Goal: Task Accomplishment & Management: Manage account settings

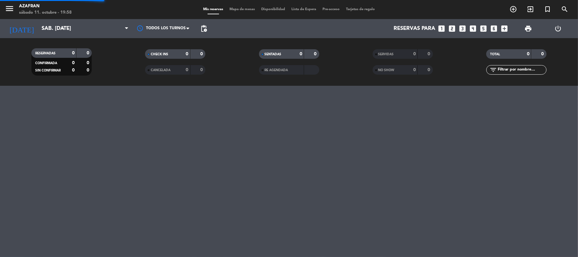
click at [79, 145] on div "menu Azafran sábado 11. octubre - 19:58 Mis reservas Mapa de mesas Disponibilid…" at bounding box center [289, 128] width 578 height 257
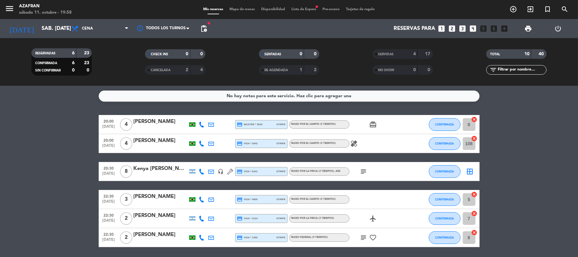
click at [110, 234] on span "22:30" at bounding box center [109, 233] width 16 height 7
click at [147, 235] on div "[PERSON_NAME]" at bounding box center [161, 234] width 54 height 8
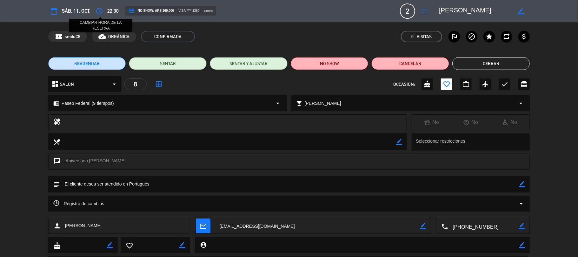
click at [101, 10] on icon "access_time" at bounding box center [99, 11] width 8 height 8
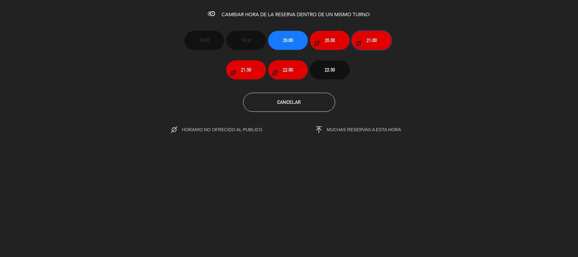
click at [362, 41] on button "21:00" at bounding box center [371, 40] width 40 height 19
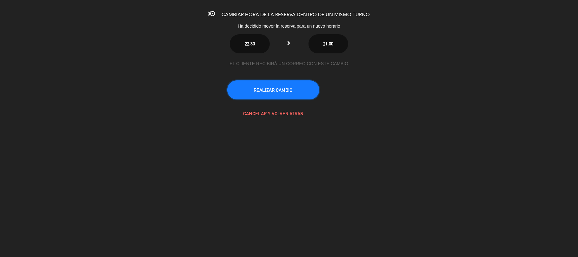
click at [294, 95] on button "REALIZAR CAMBIO" at bounding box center [273, 89] width 92 height 19
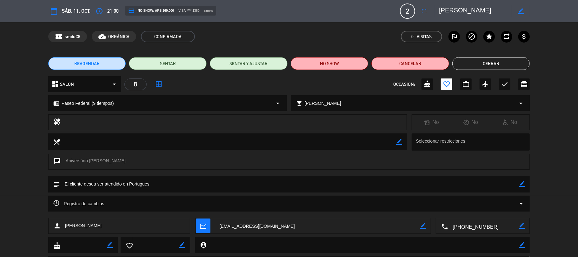
click at [472, 68] on button "Cerrar" at bounding box center [491, 63] width 78 height 13
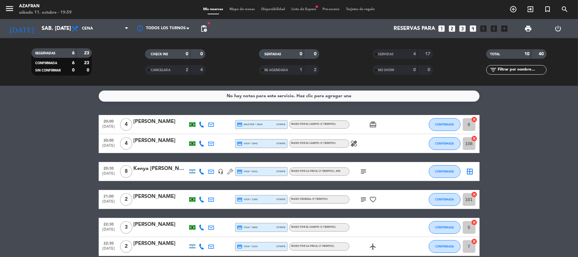
click at [63, 129] on bookings-row "20:00 [DATE] 4 [PERSON_NAME] credit_card master * 5643 stripe Paseo por el camp…" at bounding box center [289, 185] width 578 height 141
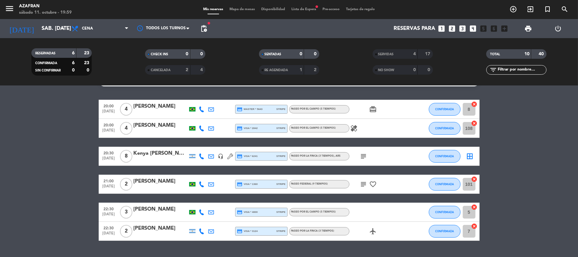
scroll to position [17, 0]
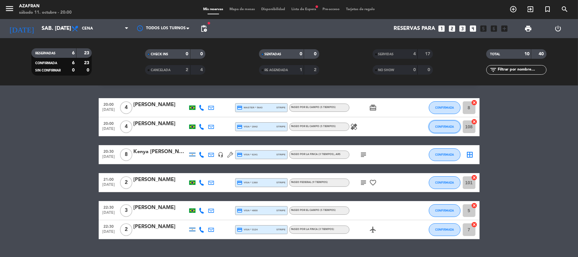
click at [434, 122] on button "CONFIRMADA" at bounding box center [444, 126] width 32 height 13
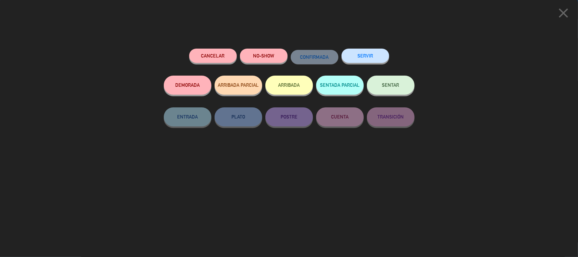
click at [370, 55] on button "SERVIR" at bounding box center [365, 56] width 48 height 14
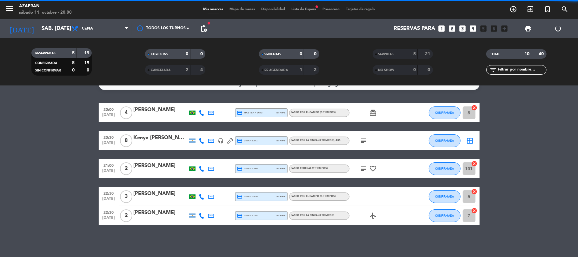
scroll to position [11, 0]
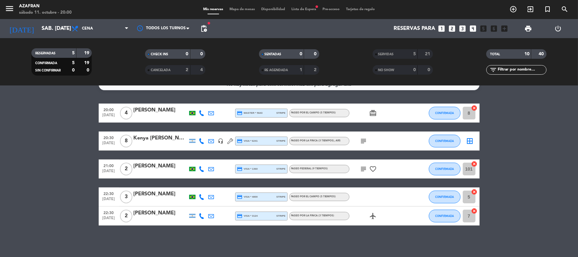
click at [74, 119] on bookings-row "20:00 [DATE] 4 [PERSON_NAME] credit_card master * 5643 stripe Paseo por el camp…" at bounding box center [289, 164] width 578 height 122
click at [450, 108] on button "CONFIRMADA" at bounding box center [444, 113] width 32 height 13
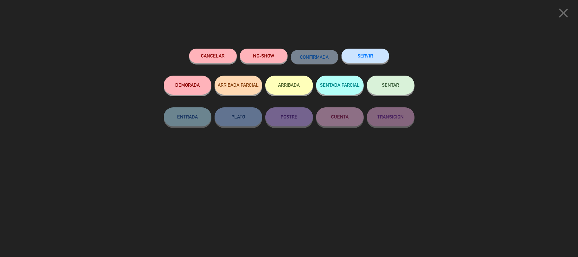
click at [365, 47] on div "Cancelar NO-SHOW CONFIRMADA SERVIR DEMORADA ARRIBADA PARCIAL ARRIBADA SENTADA P…" at bounding box center [288, 150] width 259 height 212
click at [365, 52] on button "SERVIR" at bounding box center [365, 56] width 48 height 14
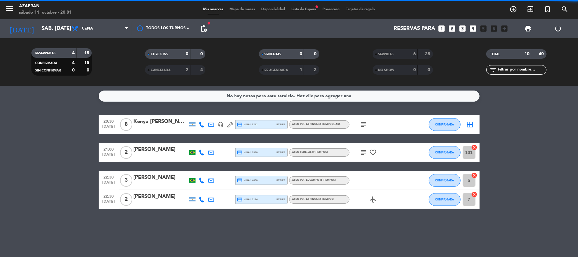
scroll to position [0, 0]
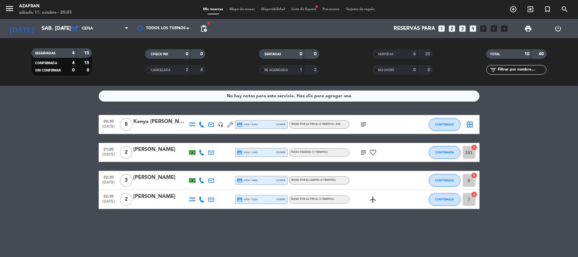
click at [88, 190] on bookings-row "20:30 [DATE] 8 Kenya [PERSON_NAME] headset_mic credit_card visa * 6241 stripe P…" at bounding box center [289, 162] width 578 height 94
click at [71, 176] on bookings-row "20:30 [DATE] 8 Kenya [PERSON_NAME] headset_mic credit_card visa * 6241 stripe P…" at bounding box center [289, 162] width 578 height 94
click at [77, 132] on bookings-row "20:30 [DATE] 8 Kenya [PERSON_NAME] headset_mic credit_card visa * 6241 stripe P…" at bounding box center [289, 162] width 578 height 94
click at [80, 148] on bookings-row "20:30 [DATE] 8 Kenya [PERSON_NAME] headset_mic credit_card visa * 6241 stripe P…" at bounding box center [289, 162] width 578 height 94
click at [75, 168] on bookings-row "20:30 [DATE] 8 Kenya [PERSON_NAME] headset_mic credit_card visa * 6241 stripe P…" at bounding box center [289, 162] width 578 height 94
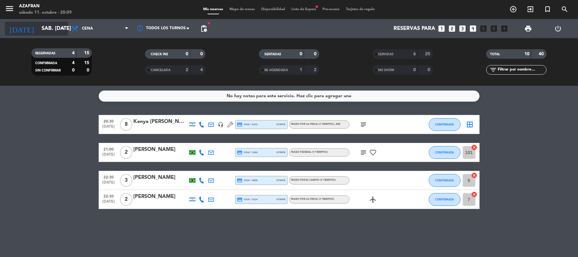
click at [51, 33] on input "sáb. [DATE]" at bounding box center [72, 29] width 69 height 12
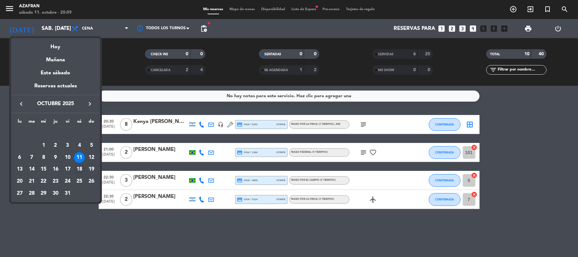
click at [79, 166] on div "18" at bounding box center [79, 169] width 11 height 11
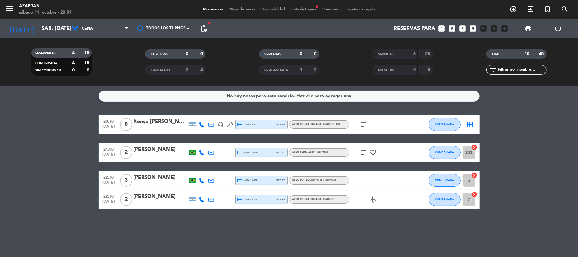
type input "sáb. [DATE]"
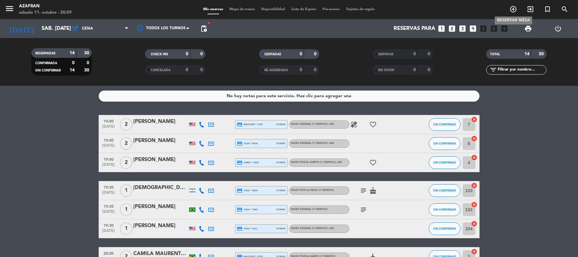
click at [513, 11] on icon "add_circle_outline" at bounding box center [513, 9] width 8 height 8
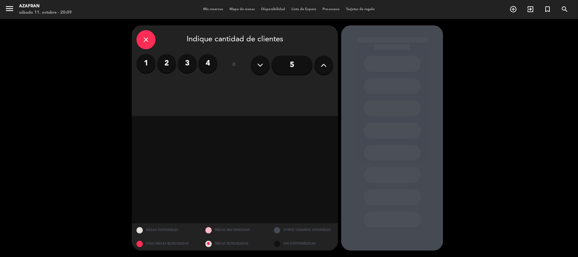
click at [167, 61] on label "2" at bounding box center [166, 63] width 19 height 19
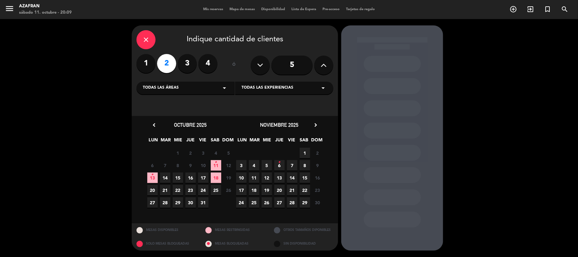
click at [214, 178] on span "18" at bounding box center [216, 177] width 10 height 10
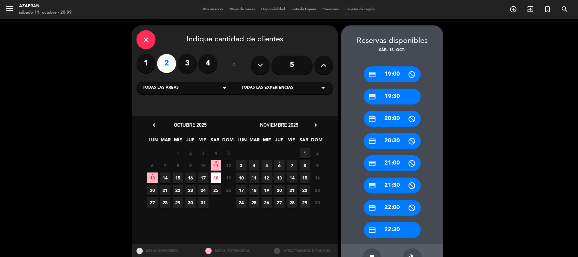
click at [389, 229] on div "credit_card 22:30" at bounding box center [391, 230] width 57 height 16
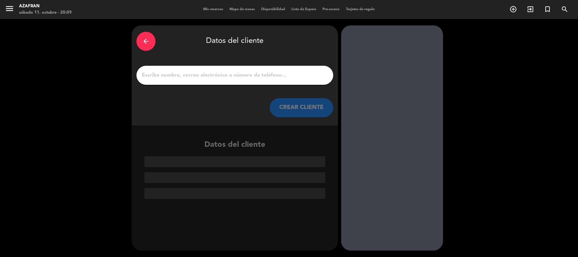
click at [248, 74] on input "1" at bounding box center [234, 75] width 187 height 9
click at [149, 41] on icon "arrow_back" at bounding box center [146, 41] width 8 height 8
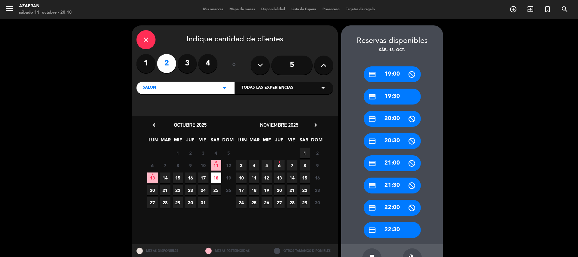
drag, startPoint x: 149, startPoint y: 41, endPoint x: 145, endPoint y: 40, distance: 4.2
click at [145, 40] on icon "close" at bounding box center [146, 40] width 8 height 8
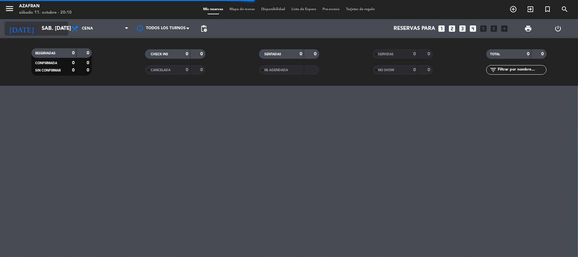
click at [38, 27] on input "sáb. [DATE]" at bounding box center [72, 29] width 69 height 12
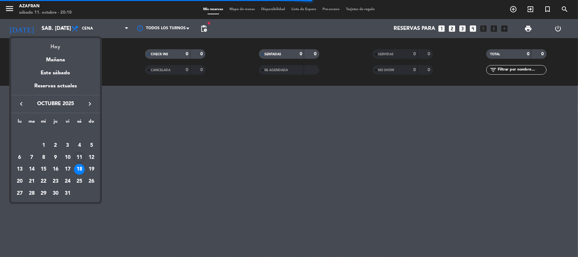
click at [54, 45] on div "Hoy" at bounding box center [55, 44] width 89 height 13
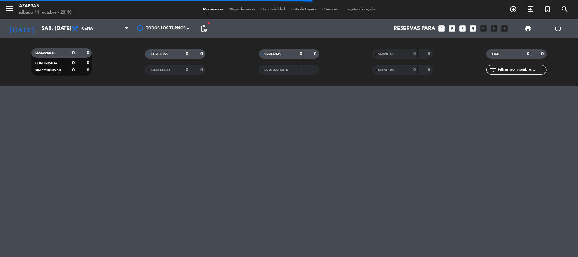
type input "sáb. [DATE]"
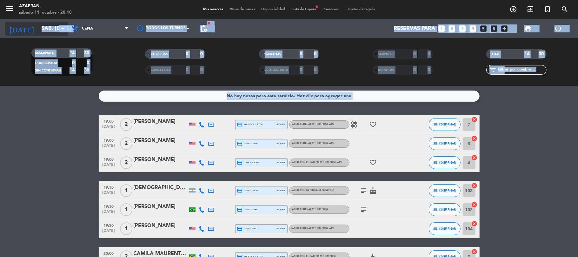
drag, startPoint x: 45, startPoint y: 150, endPoint x: 47, endPoint y: 30, distance: 119.3
click at [47, 30] on ng-component "menu Azafran sábado 11. octubre - 20:10 Mis reservas Mapa de mesas Disponibilid…" at bounding box center [289, 128] width 578 height 257
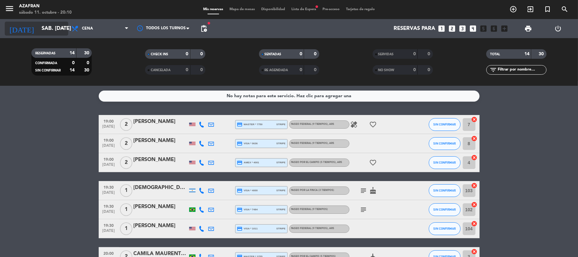
click at [47, 30] on input "sáb. [DATE]" at bounding box center [72, 29] width 69 height 12
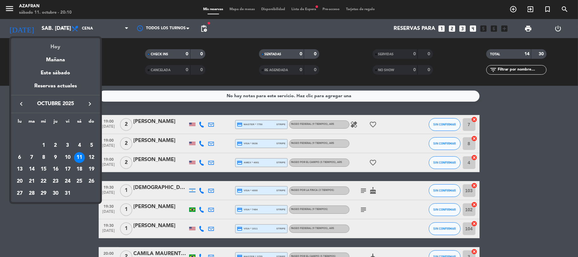
click at [56, 49] on div "Hoy" at bounding box center [55, 44] width 89 height 13
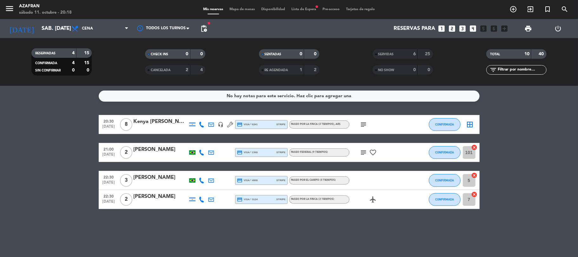
click at [32, 150] on bookings-row "20:30 [DATE] 8 Kenya [PERSON_NAME] headset_mic credit_card visa * 6241 stripe P…" at bounding box center [289, 162] width 578 height 94
click at [308, 8] on span "Lista de Espera fiber_manual_record" at bounding box center [303, 9] width 31 height 3
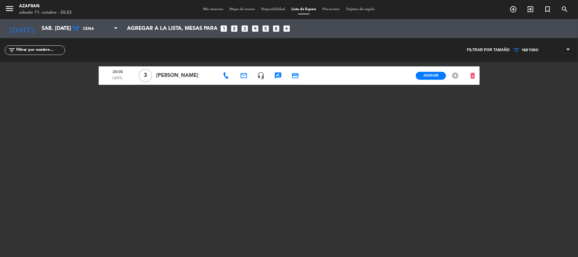
click at [205, 9] on span "Mis reservas" at bounding box center [213, 9] width 26 height 3
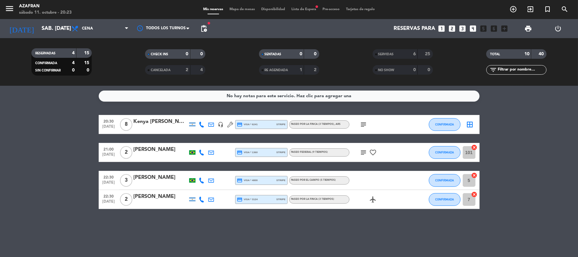
click at [9, 145] on bookings-row "20:30 [DATE] 8 Kenya [PERSON_NAME] headset_mic credit_card visa * 6241 stripe P…" at bounding box center [289, 162] width 578 height 94
click at [38, 26] on input "sáb. [DATE]" at bounding box center [72, 29] width 69 height 12
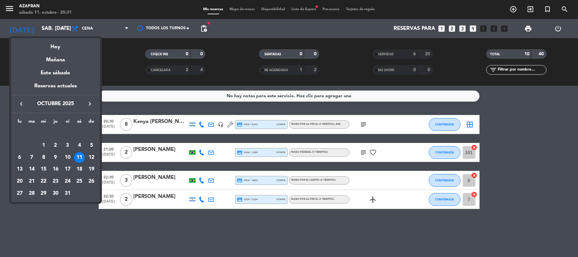
click at [19, 169] on div "13" at bounding box center [19, 169] width 11 height 11
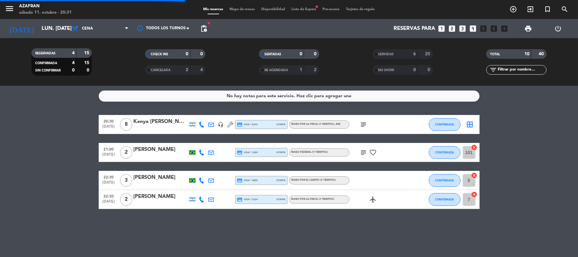
click at [77, 182] on bookings-row "20:30 [DATE] 8 Kenya [PERSON_NAME] headset_mic credit_card visa * 6241 stripe P…" at bounding box center [289, 162] width 578 height 94
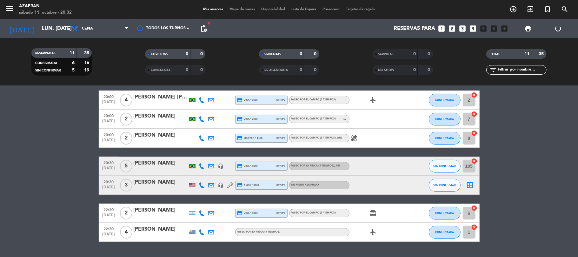
scroll to position [134, 0]
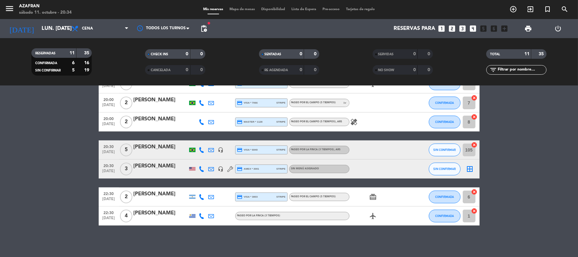
click at [62, 178] on bookings-row "19:00 [DATE] 2 [PERSON_NAME] [PERSON_NAME] headset_mic credit_card visa * 1319 …" at bounding box center [289, 102] width 578 height 245
click at [38, 28] on input "lun. [DATE]" at bounding box center [72, 29] width 69 height 12
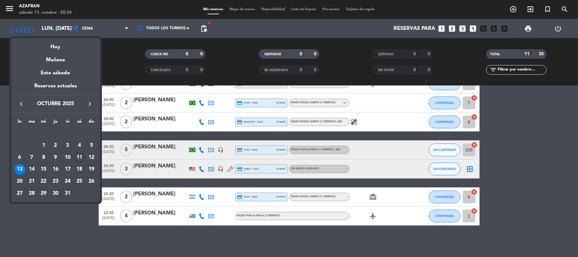
click at [80, 159] on div "11" at bounding box center [79, 157] width 11 height 11
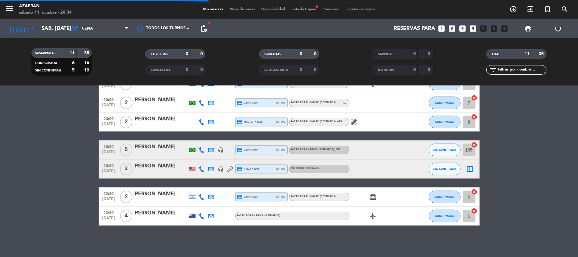
click at [71, 163] on bookings-row "19:00 [DATE] 2 [PERSON_NAME] [PERSON_NAME] headset_mic credit_card visa * 1319 …" at bounding box center [289, 102] width 578 height 245
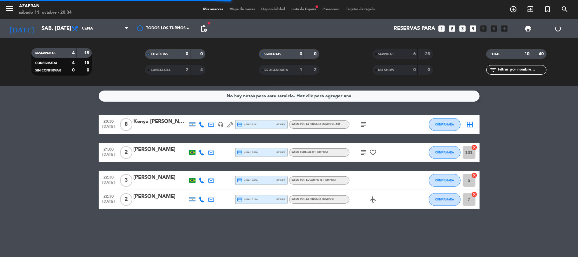
scroll to position [0, 0]
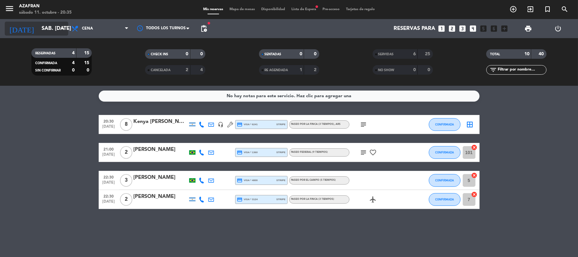
click at [51, 23] on input "sáb. [DATE]" at bounding box center [72, 29] width 69 height 12
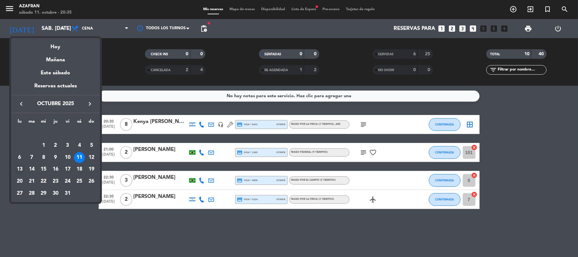
click at [17, 169] on div "13" at bounding box center [19, 169] width 11 height 11
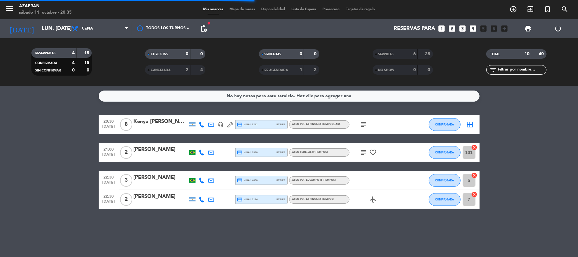
click at [20, 133] on bookings-row "20:30 [DATE] 8 Kenya [PERSON_NAME] headset_mic credit_card visa * 6241 stripe P…" at bounding box center [289, 162] width 578 height 94
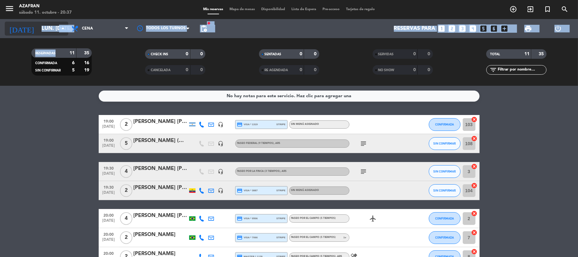
drag, startPoint x: 66, startPoint y: 44, endPoint x: 59, endPoint y: 35, distance: 12.2
click at [59, 35] on div "menu Azafran sábado 11. octubre - 20:37 Mis reservas Mapa de mesas Disponibilid…" at bounding box center [289, 43] width 578 height 86
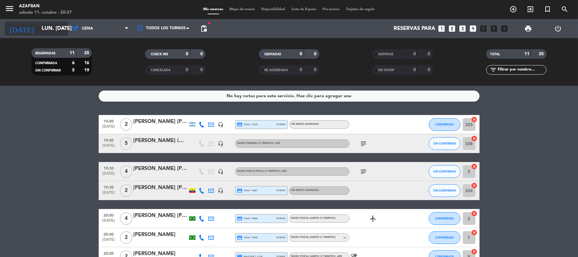
click at [59, 35] on div "[DATE] lun. [DATE] arrow_drop_down" at bounding box center [36, 29] width 63 height 14
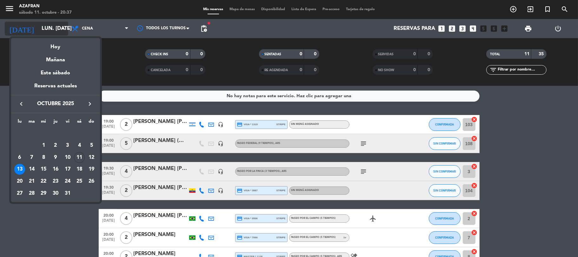
click at [59, 35] on div "semana que viene esta semana semana previa misma semana del año anterior Hoy Ma…" at bounding box center [55, 118] width 89 height 167
click at [80, 155] on div "11" at bounding box center [79, 157] width 11 height 11
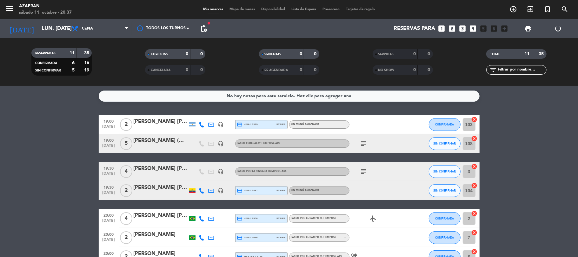
type input "sáb. [DATE]"
click at [80, 155] on bookings-row "19:00 [DATE] 2 [PERSON_NAME] [PERSON_NAME] headset_mic credit_card visa * 1319 …" at bounding box center [289, 237] width 578 height 245
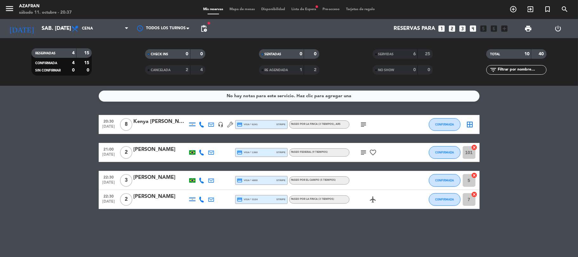
click at [103, 159] on span "[DATE]" at bounding box center [109, 155] width 16 height 7
click at [58, 117] on bookings-row "20:30 [DATE] 8 Kenya [PERSON_NAME] headset_mic credit_card visa * 6241 stripe P…" at bounding box center [289, 162] width 578 height 94
click at [24, 174] on bookings-row "20:30 [DATE] 8 Kenya [PERSON_NAME] headset_mic credit_card visa * 6241 stripe P…" at bounding box center [289, 162] width 578 height 94
click at [363, 125] on icon "subject" at bounding box center [364, 125] width 8 height 8
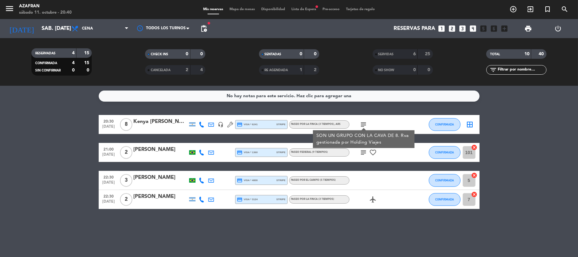
click at [362, 122] on icon "subject" at bounding box center [364, 125] width 8 height 8
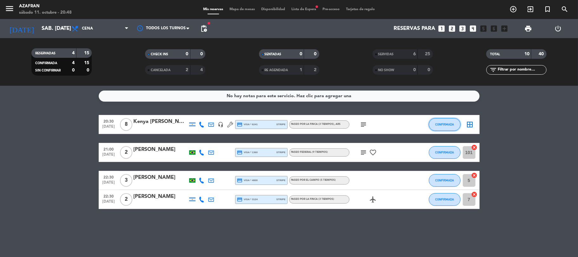
click at [449, 129] on button "CONFIRMADA" at bounding box center [444, 124] width 32 height 13
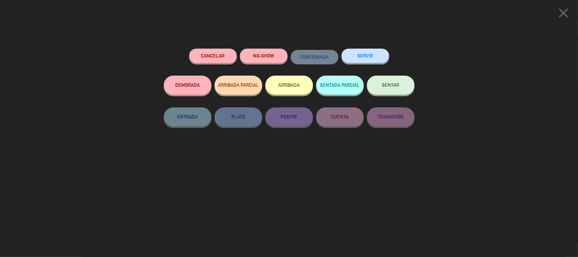
click at [365, 51] on button "SERVIR" at bounding box center [365, 56] width 48 height 14
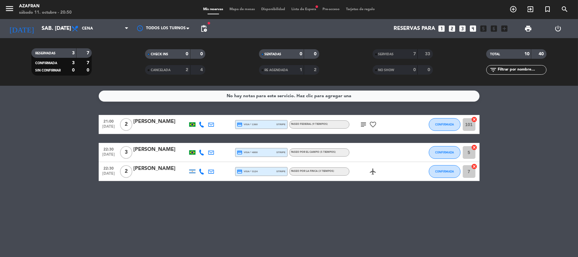
click at [136, 256] on div "No hay notas para este servicio. Haz clic para agregar una 21:00 [DATE] 2 [PERS…" at bounding box center [289, 171] width 578 height 171
click at [366, 124] on icon "subject" at bounding box center [364, 125] width 8 height 8
click at [377, 126] on span "favorite_border" at bounding box center [373, 125] width 10 height 8
click at [443, 122] on span "CONFIRMADA" at bounding box center [444, 123] width 19 height 3
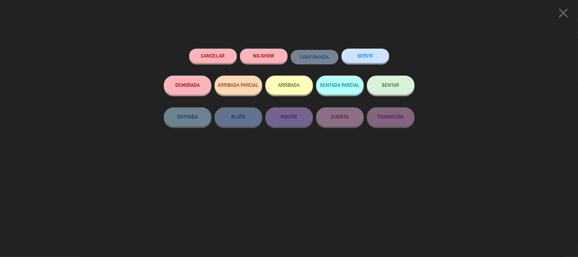
click at [353, 62] on button "SERVIR" at bounding box center [365, 56] width 48 height 14
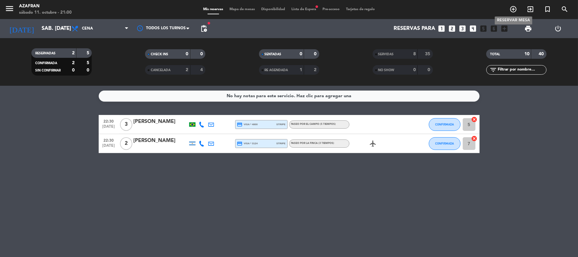
click at [509, 5] on icon "add_circle_outline" at bounding box center [513, 9] width 8 height 8
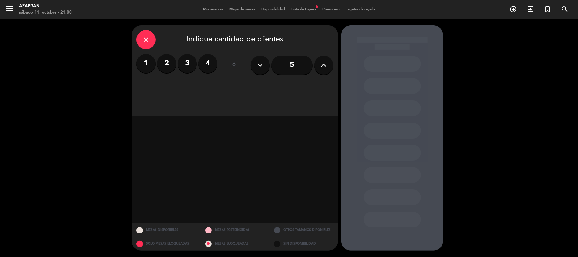
click at [151, 41] on div "close" at bounding box center [145, 39] width 19 height 19
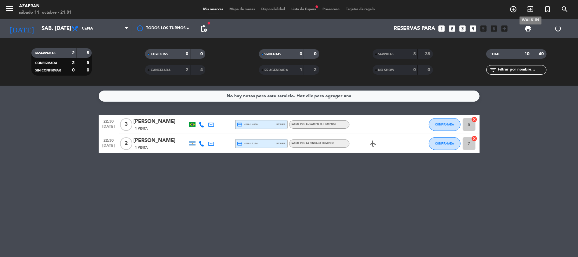
click at [536, 9] on span "exit_to_app" at bounding box center [529, 9] width 17 height 11
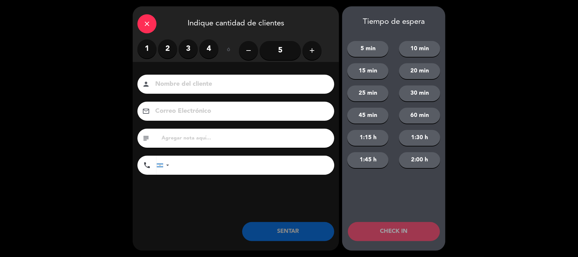
click at [166, 47] on label "2" at bounding box center [167, 48] width 19 height 19
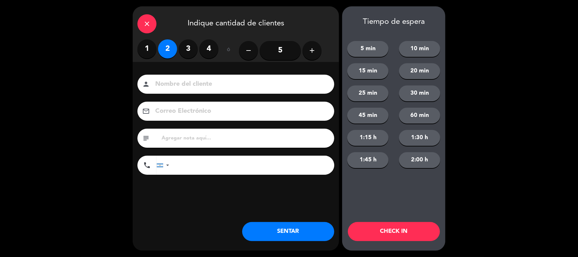
click at [176, 81] on input at bounding box center [239, 84] width 171 height 11
click at [160, 80] on input at bounding box center [239, 84] width 171 height 11
type input "[PERSON_NAME]"
click at [276, 227] on button "SENTAR" at bounding box center [288, 231] width 92 height 19
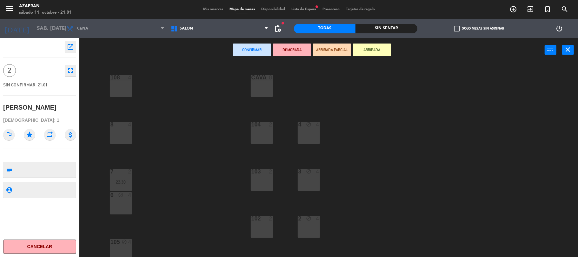
click at [259, 182] on div "103 2" at bounding box center [262, 179] width 22 height 22
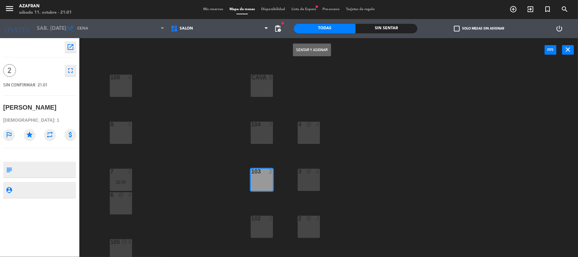
click at [305, 56] on button "Sentar y Asignar" at bounding box center [312, 49] width 38 height 13
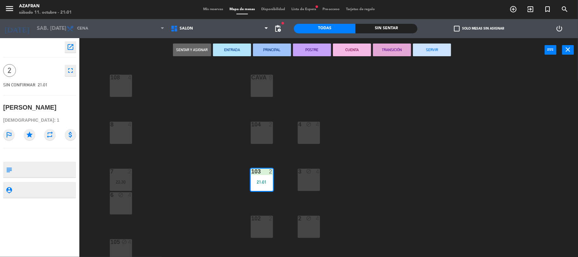
click at [428, 55] on button "SERVIR" at bounding box center [432, 49] width 38 height 13
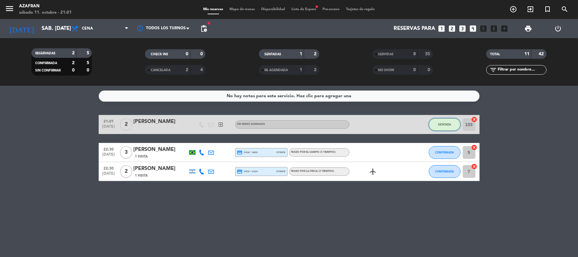
click at [448, 124] on span "SENTADA" at bounding box center [444, 123] width 13 height 3
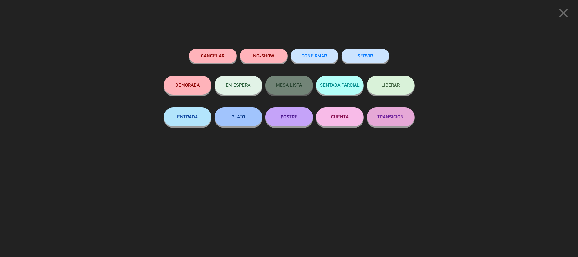
click at [369, 60] on button "SERVIR" at bounding box center [365, 56] width 48 height 14
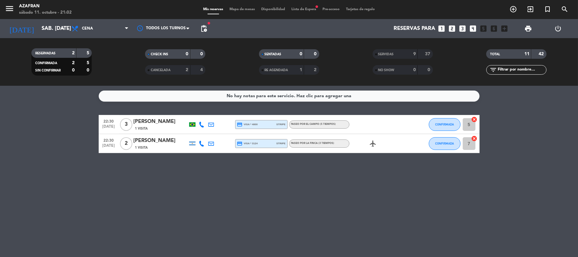
click at [27, 131] on bookings-row "22:30 [DATE] 3 [PERSON_NAME] 1 Visita credit_card visa * 4800 stripe Paseo por …" at bounding box center [289, 134] width 578 height 38
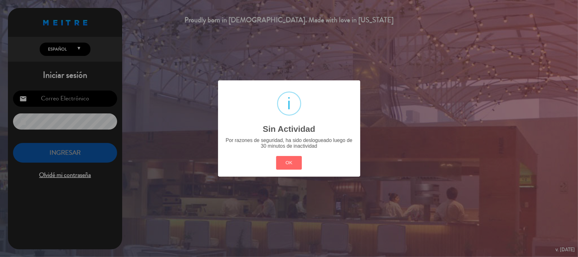
type input "[EMAIL_ADDRESS][DOMAIN_NAME]"
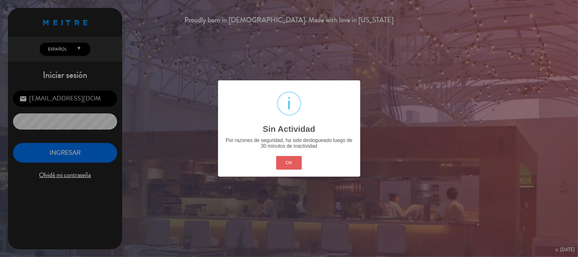
click at [293, 163] on button "OK" at bounding box center [289, 163] width 26 height 14
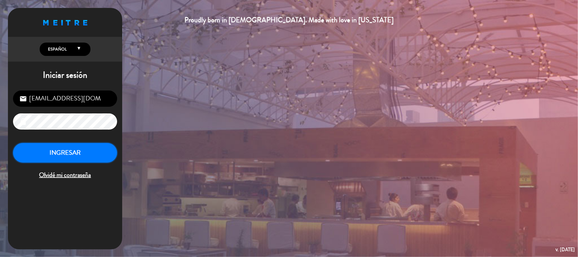
click at [79, 160] on button "INGRESAR" at bounding box center [65, 153] width 104 height 20
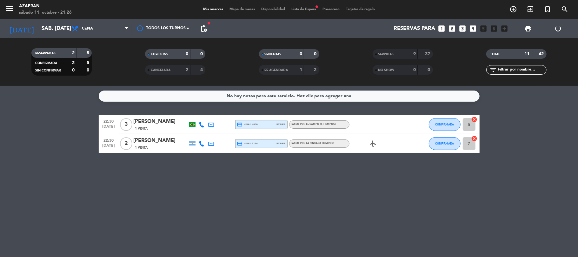
click at [71, 165] on div "No hay notas para este servicio. Haz clic para agregar una 22:30 [DATE] 3 [PERS…" at bounding box center [289, 171] width 578 height 171
click at [67, 148] on bookings-row "22:30 [DATE] 3 [PERSON_NAME] 1 Visita credit_card visa * 4800 stripe Paseo por …" at bounding box center [289, 134] width 578 height 38
click at [45, 23] on input "sáb. [DATE]" at bounding box center [72, 29] width 69 height 12
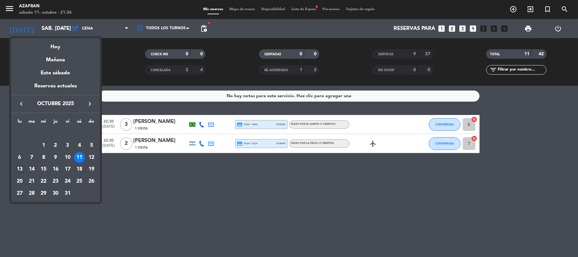
click at [18, 167] on div "13" at bounding box center [19, 169] width 11 height 11
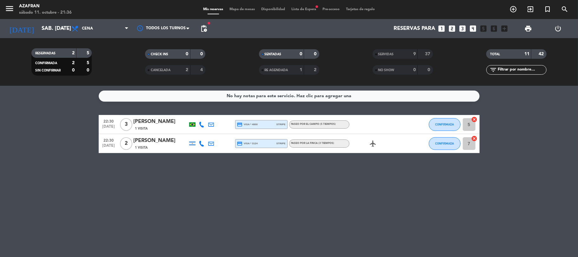
type input "lun. [DATE]"
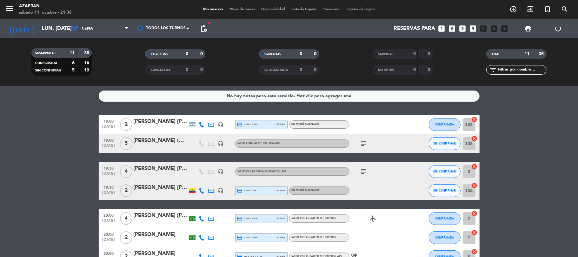
click at [513, 7] on icon "add_circle_outline" at bounding box center [513, 9] width 8 height 8
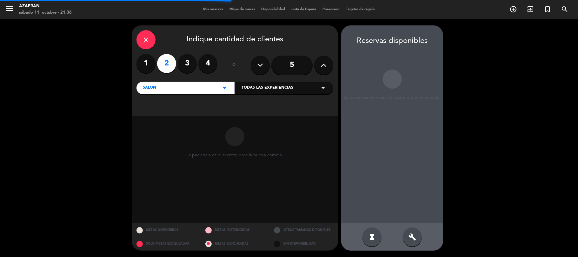
click at [203, 63] on label "4" at bounding box center [207, 63] width 19 height 19
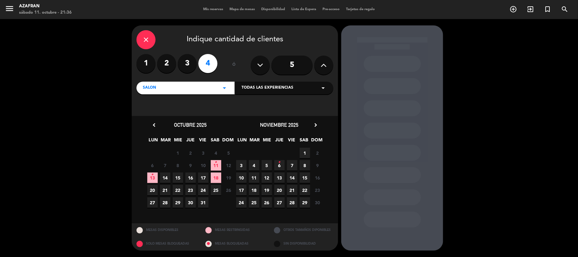
click at [150, 175] on span "13 •" at bounding box center [152, 177] width 10 height 10
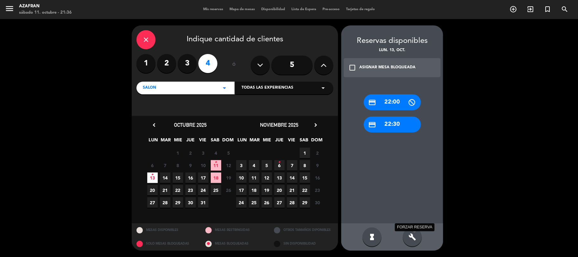
click at [412, 240] on icon "build" at bounding box center [412, 237] width 8 height 8
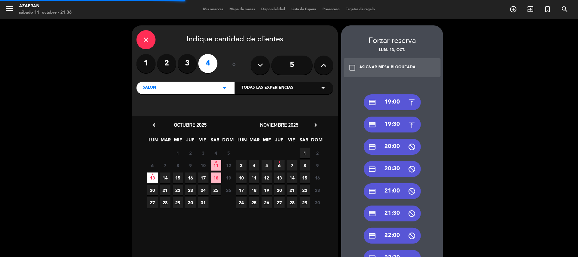
click at [385, 125] on div "credit_card 19:30" at bounding box center [391, 124] width 57 height 16
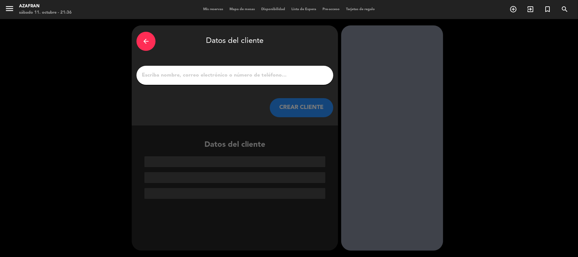
click at [259, 76] on input "1" at bounding box center [234, 75] width 187 height 9
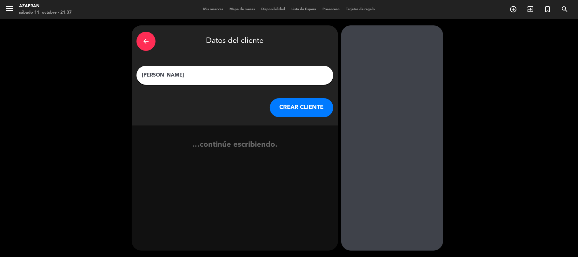
type input "[PERSON_NAME]"
click at [290, 112] on button "CREAR CLIENTE" at bounding box center [301, 107] width 63 height 19
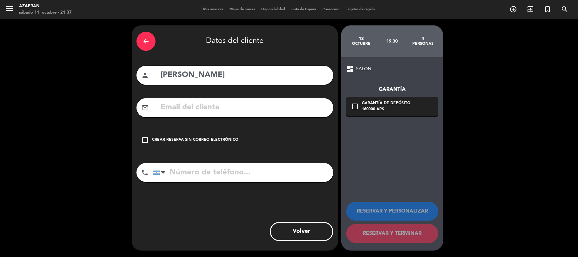
click at [199, 103] on input "text" at bounding box center [244, 107] width 168 height 13
paste input "[EMAIL_ADDRESS][DOMAIN_NAME]"
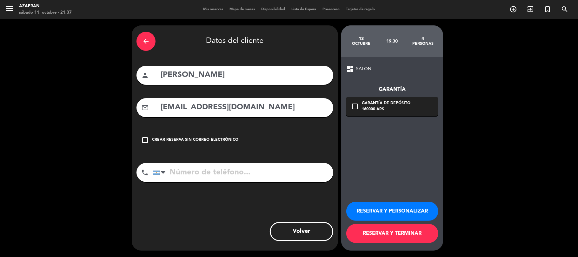
type input "[EMAIL_ADDRESS][DOMAIN_NAME]"
click at [194, 167] on input "tel" at bounding box center [243, 172] width 180 height 19
paste input "[PHONE_NUMBER]"
type input "[PHONE_NUMBER]"
click at [367, 234] on button "RESERVAR Y TERMINAR" at bounding box center [392, 233] width 92 height 19
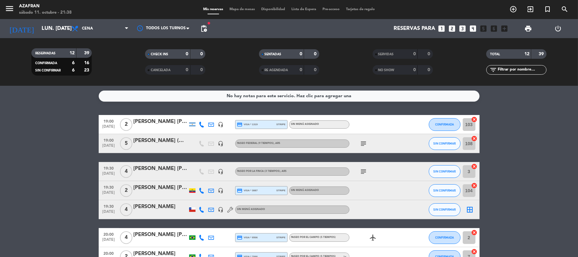
click at [72, 166] on bookings-row "19:00 [DATE] 2 [PERSON_NAME] [PERSON_NAME] headset_mic credit_card visa * 1319 …" at bounding box center [289, 247] width 578 height 264
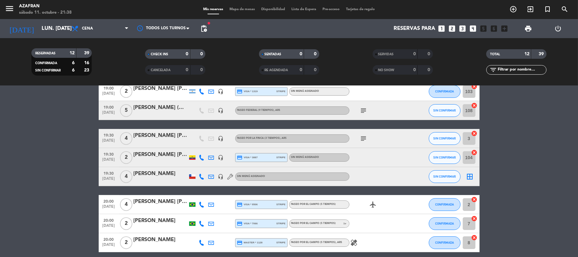
scroll to position [34, 0]
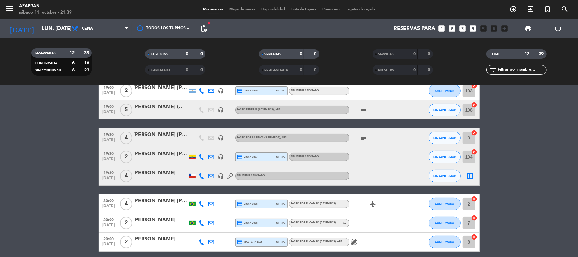
click at [47, 149] on bookings-row "19:00 [DATE] 2 [PERSON_NAME] [PERSON_NAME] headset_mic credit_card visa * 1319 …" at bounding box center [289, 213] width 578 height 264
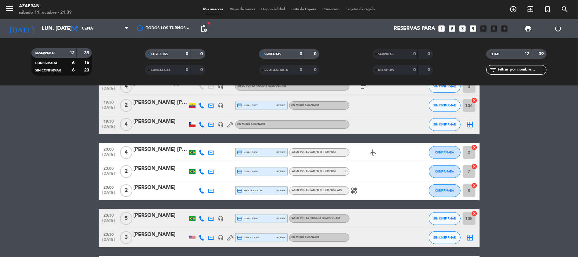
scroll to position [101, 0]
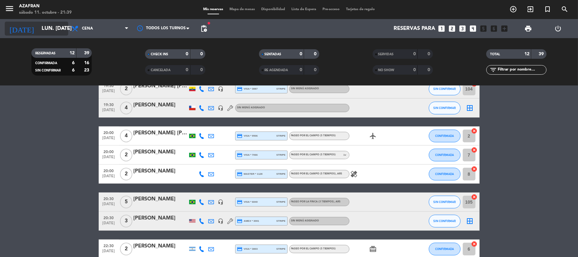
click at [55, 27] on input "lun. [DATE]" at bounding box center [72, 29] width 69 height 12
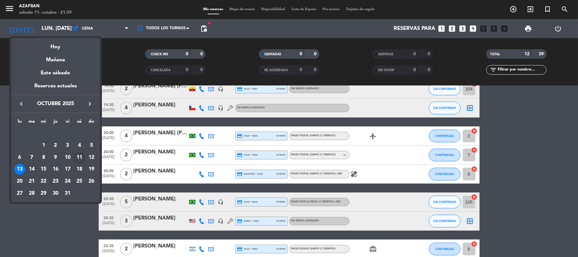
click at [82, 153] on div "11" at bounding box center [79, 157] width 11 height 11
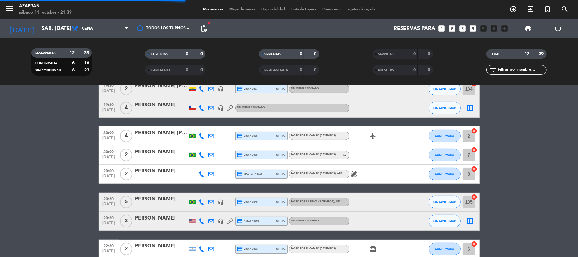
click at [82, 153] on bookings-row "19:00 [DATE] 2 [PERSON_NAME] [PERSON_NAME] headset_mic credit_card visa * 1319 …" at bounding box center [289, 145] width 578 height 264
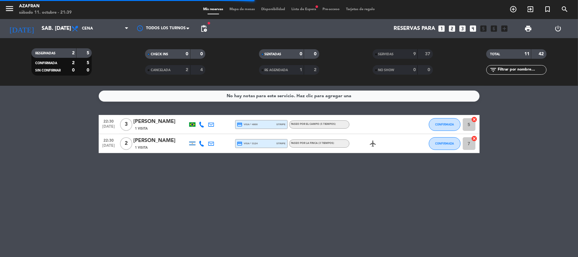
scroll to position [0, 0]
click at [203, 123] on icon at bounding box center [202, 124] width 6 height 6
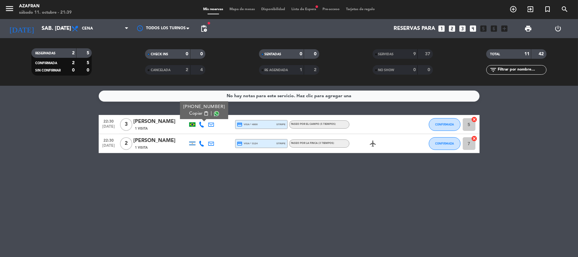
click at [200, 143] on icon at bounding box center [202, 143] width 6 height 6
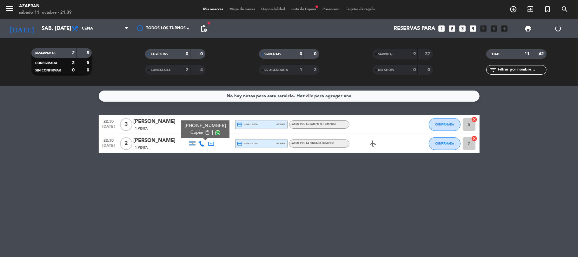
click at [194, 132] on span "Copiar" at bounding box center [196, 132] width 13 height 7
click at [63, 206] on div "No hay notas para este servicio. Haz clic para agregar una 22:30 [DATE] 3 [PERS…" at bounding box center [289, 171] width 578 height 171
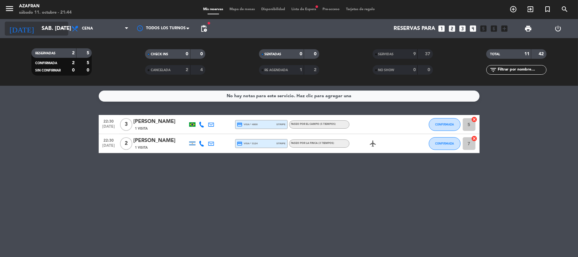
click at [57, 29] on input "sáb. [DATE]" at bounding box center [72, 29] width 69 height 12
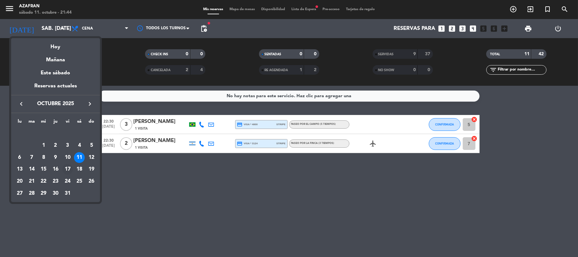
click at [65, 170] on div "17" at bounding box center [67, 169] width 11 height 11
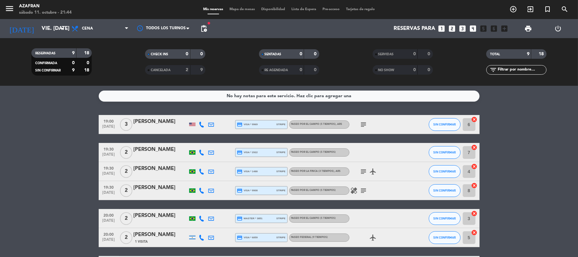
drag, startPoint x: 63, startPoint y: 186, endPoint x: 47, endPoint y: 141, distance: 48.0
click at [48, 160] on bookings-row "19:00 [DATE] 3 [PERSON_NAME] credit_card visa * 9969 stripe Paseo por el campo …" at bounding box center [289, 218] width 578 height 207
click at [53, 29] on input "vie. [DATE]" at bounding box center [72, 29] width 69 height 12
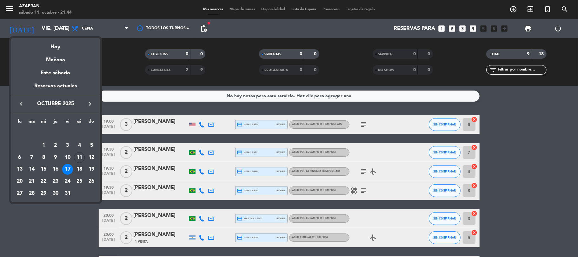
click at [78, 167] on div "18" at bounding box center [79, 169] width 11 height 11
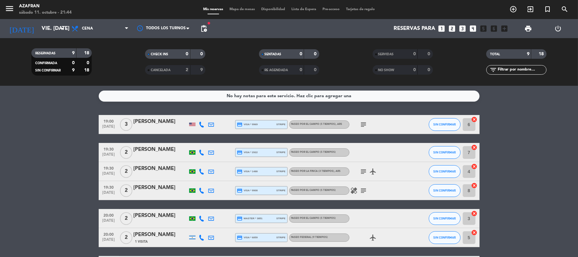
type input "sáb. [DATE]"
click at [78, 167] on bookings-row "19:00 [DATE] 3 [PERSON_NAME] credit_card visa * 9969 stripe Paseo por el campo …" at bounding box center [289, 218] width 578 height 207
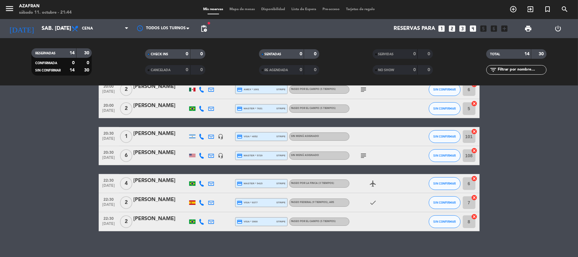
scroll to position [192, 0]
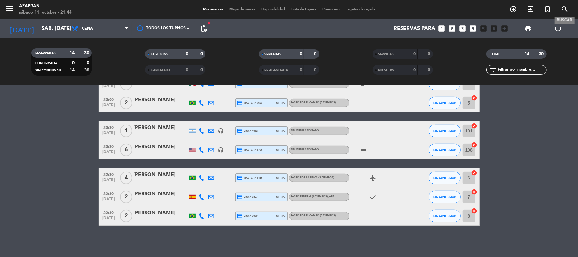
click at [558, 7] on span "search" at bounding box center [564, 9] width 17 height 11
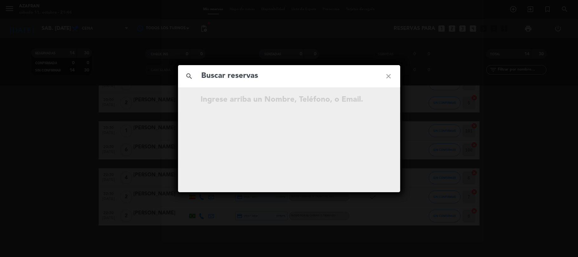
click at [297, 71] on input "text" at bounding box center [289, 75] width 176 height 13
click at [249, 77] on input "[PHONE_NUMBER]" at bounding box center [289, 75] width 176 height 13
type input "5"
click at [388, 74] on icon "close" at bounding box center [388, 76] width 23 height 23
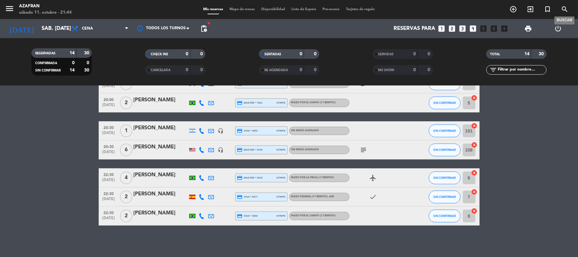
click at [565, 9] on icon "search" at bounding box center [564, 9] width 8 height 8
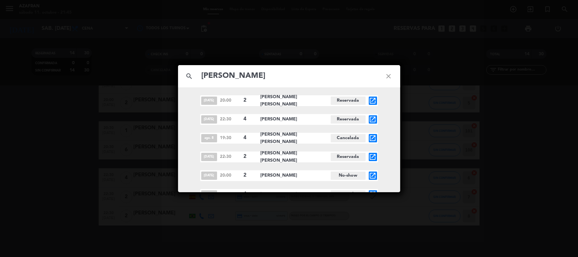
type input "[PERSON_NAME]"
click at [226, 158] on span "22:30" at bounding box center [230, 156] width 20 height 7
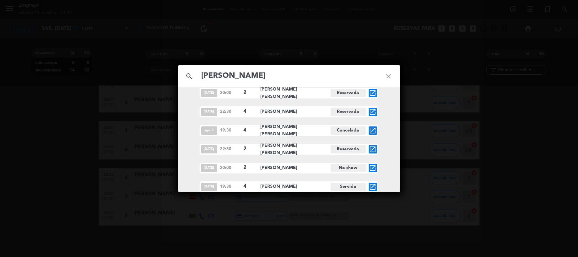
click at [226, 158] on div "[DATE] 20:00 2 [PERSON_NAME] [PERSON_NAME] Reservada open_in_new [DATE] 22:30 4…" at bounding box center [289, 140] width 222 height 104
click at [4, 224] on div "search [PERSON_NAME] close [DATE] 20:00 2 [PERSON_NAME] [PERSON_NAME] Reservada…" at bounding box center [289, 128] width 578 height 257
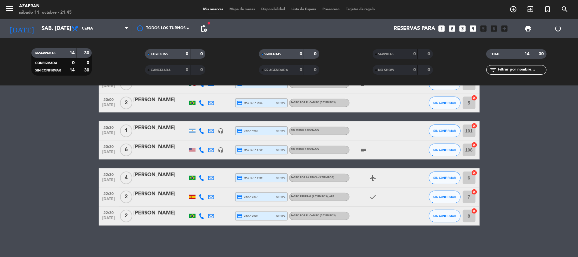
click at [55, 162] on bookings-row "19:00 [DATE] 2 [PERSON_NAME] credit_card master * 7750 stripe Paseo Federal (9 …" at bounding box center [289, 74] width 578 height 302
click at [42, 26] on input "sáb. [DATE]" at bounding box center [72, 29] width 69 height 12
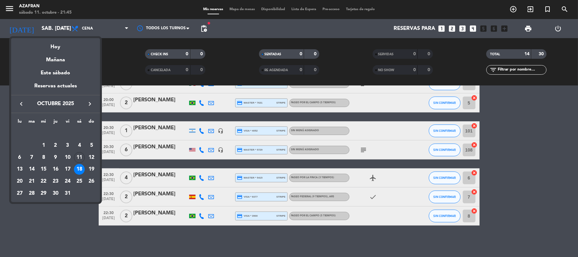
click at [59, 236] on div at bounding box center [289, 128] width 578 height 257
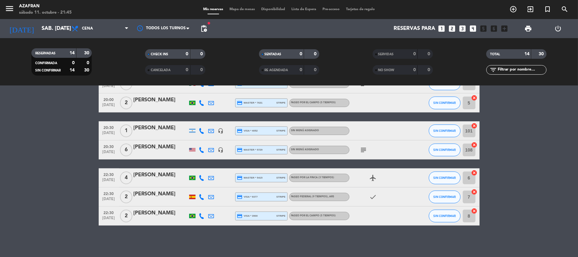
click at [59, 236] on div "No hay notas para este servicio. Haz clic para agregar una 19:00 [DATE] 2 [PERS…" at bounding box center [289, 171] width 578 height 171
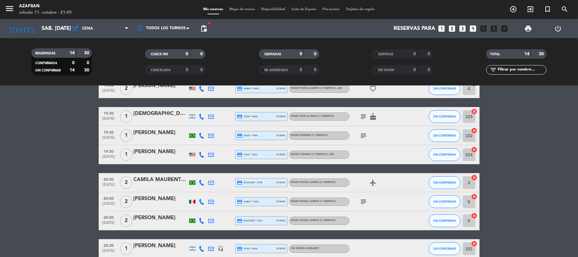
scroll to position [56, 0]
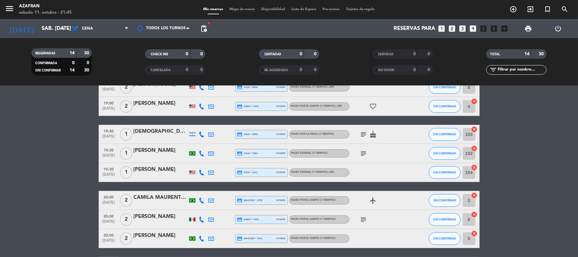
click at [167, 232] on div "[PERSON_NAME]" at bounding box center [161, 235] width 54 height 8
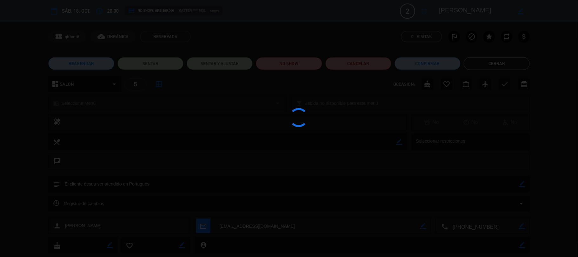
scroll to position [22, 0]
click at [489, 72] on div at bounding box center [289, 128] width 578 height 257
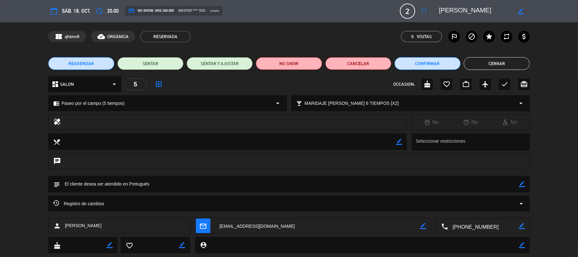
click at [479, 57] on button "Cerrar" at bounding box center [496, 63] width 66 height 13
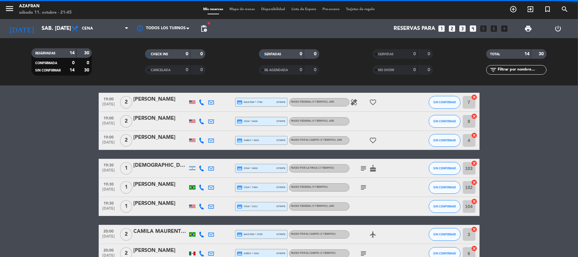
click at [28, 171] on bookings-row "19:00 [DATE] 2 [PERSON_NAME] credit_card master * 7750 stripe Paseo Federal (9 …" at bounding box center [289, 244] width 578 height 302
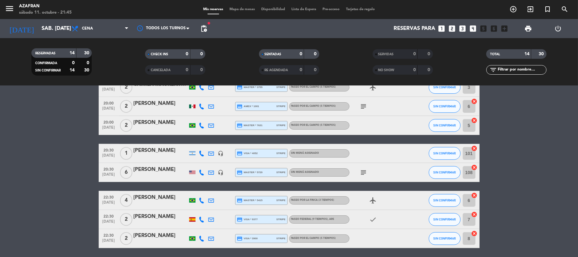
scroll to position [186, 0]
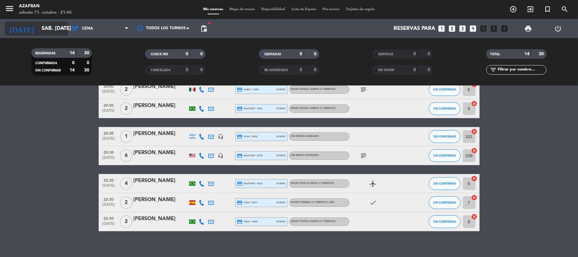
click at [54, 23] on input "sáb. [DATE]" at bounding box center [72, 29] width 69 height 12
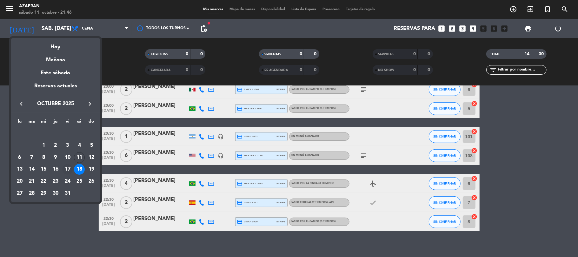
click at [67, 170] on div "17" at bounding box center [67, 169] width 11 height 11
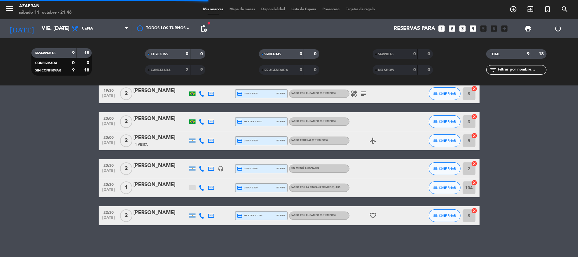
scroll to position [96, 0]
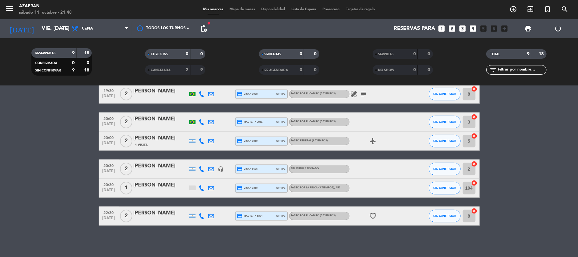
click at [56, 176] on bookings-row "19:00 [DATE] 3 [PERSON_NAME] credit_card visa * 9969 stripe Paseo por el campo …" at bounding box center [289, 121] width 578 height 207
click at [51, 28] on input "vie. [DATE]" at bounding box center [72, 29] width 69 height 12
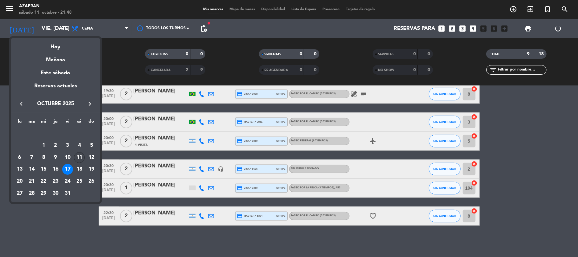
click at [79, 155] on div "11" at bounding box center [79, 157] width 11 height 11
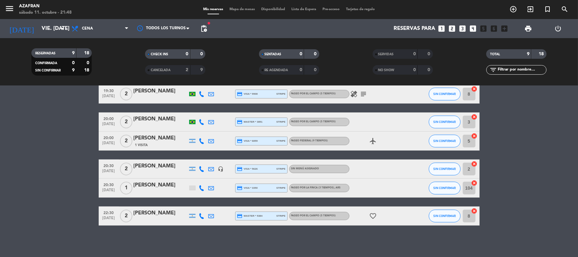
type input "sáb. [DATE]"
click at [48, 202] on bookings-row "19:00 [DATE] 3 [PERSON_NAME] credit_card visa * 9969 stripe Paseo por el campo …" at bounding box center [289, 121] width 578 height 207
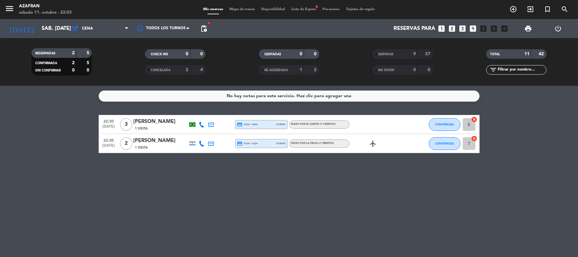
click at [117, 166] on div "No hay notas para este servicio. Haz clic para agregar una 22:30 [DATE] 3 [PERS…" at bounding box center [289, 171] width 578 height 171
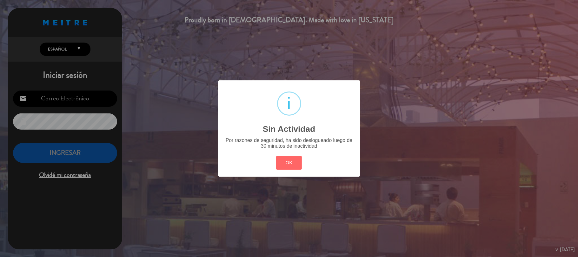
type input "[EMAIL_ADDRESS][DOMAIN_NAME]"
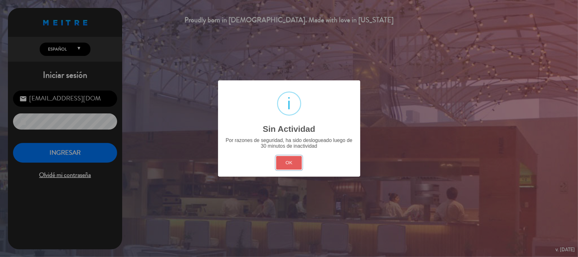
click at [282, 167] on button "OK" at bounding box center [289, 163] width 26 height 14
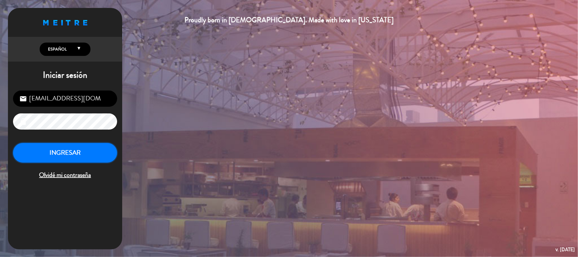
click at [86, 158] on button "INGRESAR" at bounding box center [65, 153] width 104 height 20
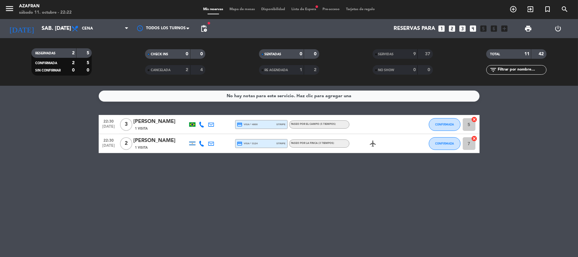
click at [198, 155] on div "No hay notas para este servicio. Haz clic para agregar una 22:30 [DATE] 3 [PERS…" at bounding box center [289, 171] width 578 height 171
click at [141, 169] on div "No hay notas para este servicio. Haz clic para agregar una 22:30 [DATE] 3 [PERS…" at bounding box center [289, 171] width 578 height 171
click at [97, 80] on div "RESERVADAS 2 5 CONFIRMADA 2 5 SIN CONFIRMAR 0 0 CHECK INS 0 0 CANCELADA 2 4 SEN…" at bounding box center [289, 62] width 578 height 48
click at [440, 126] on button "CONFIRMADA" at bounding box center [444, 124] width 32 height 13
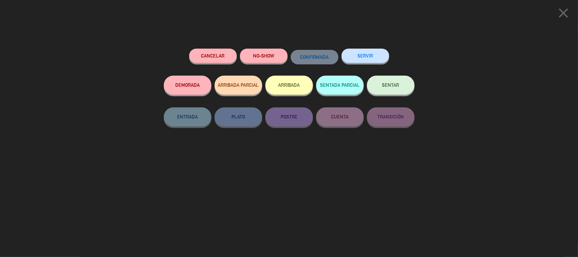
click at [374, 62] on button "SERVIR" at bounding box center [365, 56] width 48 height 14
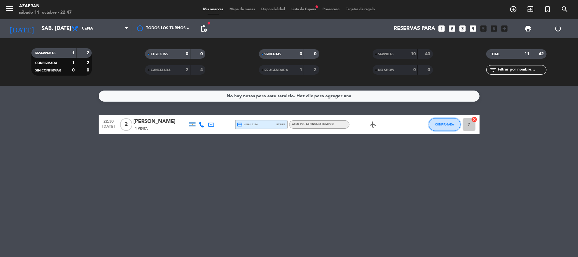
click at [443, 119] on button "CONFIRMADA" at bounding box center [444, 124] width 32 height 13
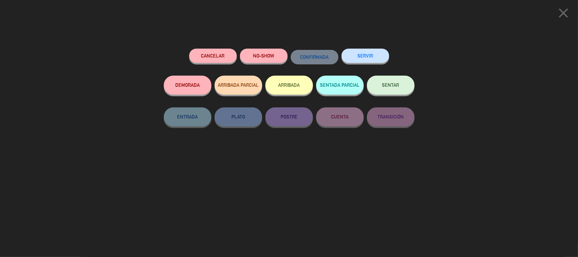
click at [371, 55] on button "SERVIR" at bounding box center [365, 56] width 48 height 14
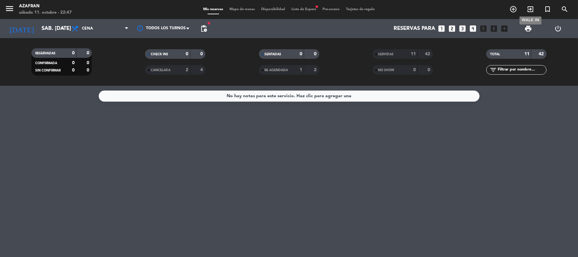
click at [527, 8] on icon "exit_to_app" at bounding box center [530, 9] width 8 height 8
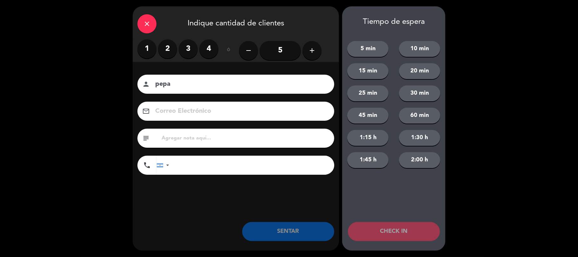
type input "pepa"
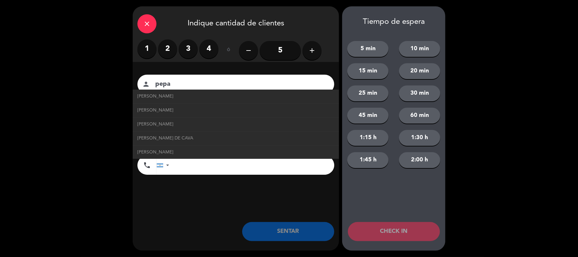
click at [164, 49] on label "2" at bounding box center [167, 48] width 19 height 19
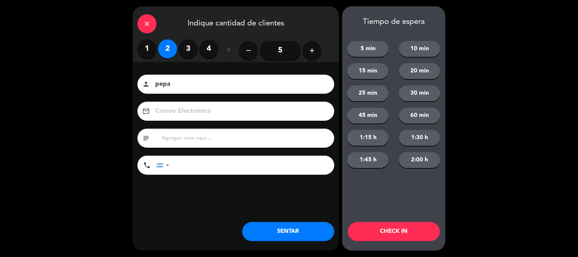
click at [273, 232] on button "SENTAR" at bounding box center [288, 231] width 92 height 19
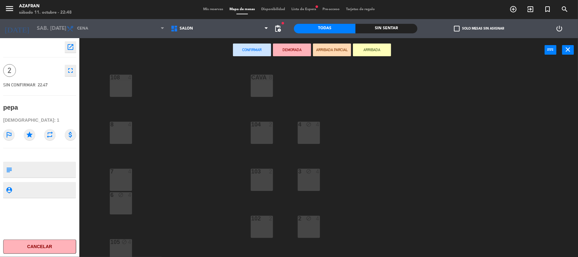
click at [267, 183] on div "103 2" at bounding box center [262, 179] width 22 height 22
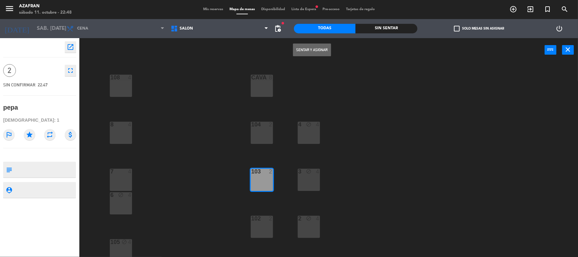
click at [306, 59] on div "Sentar y Asignar power_input close" at bounding box center [311, 50] width 465 height 24
click at [310, 51] on button "Sentar y Asignar" at bounding box center [312, 49] width 38 height 13
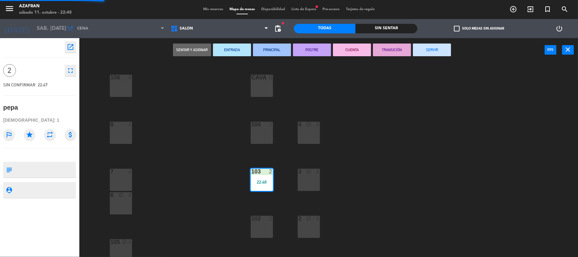
click at [431, 51] on button "SERVIR" at bounding box center [432, 49] width 38 height 13
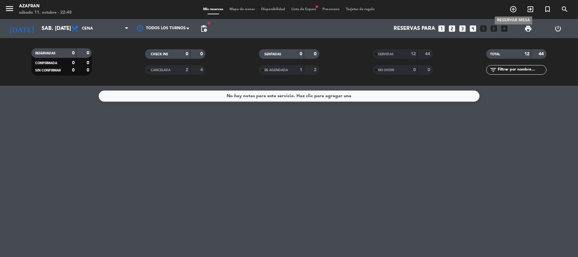
click at [514, 7] on icon "add_circle_outline" at bounding box center [513, 9] width 8 height 8
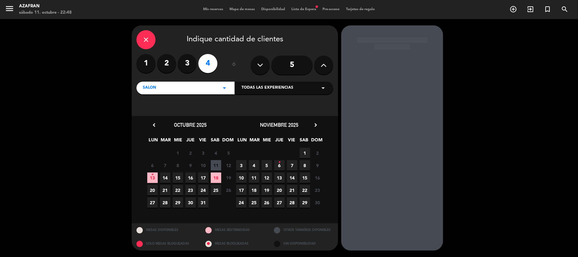
click at [145, 45] on div "close" at bounding box center [145, 39] width 19 height 19
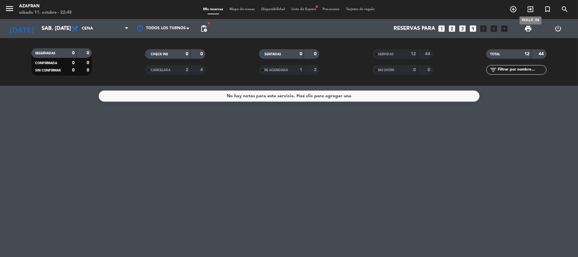
click at [533, 7] on icon "exit_to_app" at bounding box center [530, 9] width 8 height 8
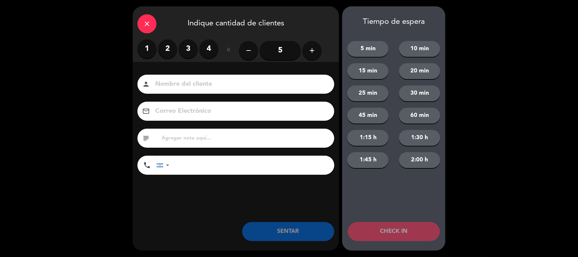
click at [218, 82] on input at bounding box center [239, 84] width 171 height 11
type input "pepa pepa"
click at [168, 41] on label "2" at bounding box center [167, 48] width 19 height 19
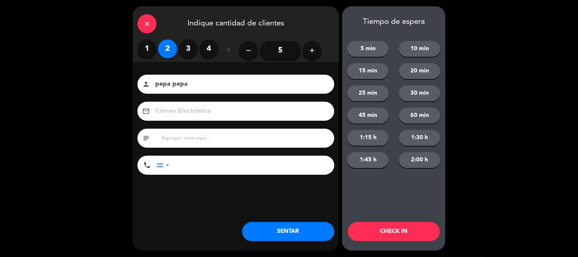
click at [259, 239] on button "SENTAR" at bounding box center [288, 231] width 92 height 19
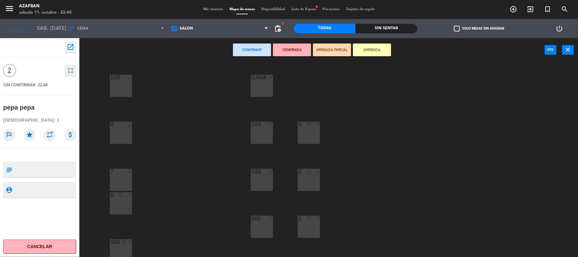
click at [260, 135] on div "104 2" at bounding box center [262, 132] width 22 height 22
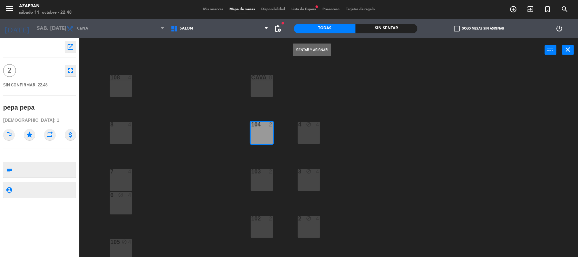
click at [307, 51] on button "Sentar y Asignar" at bounding box center [312, 49] width 38 height 13
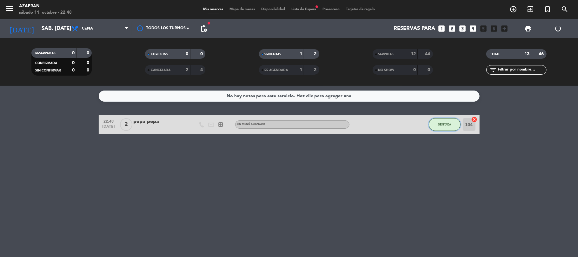
click at [444, 127] on button "SENTADA" at bounding box center [444, 124] width 32 height 13
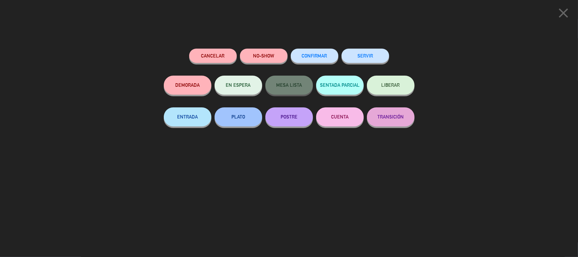
click at [352, 56] on button "SERVIR" at bounding box center [365, 56] width 48 height 14
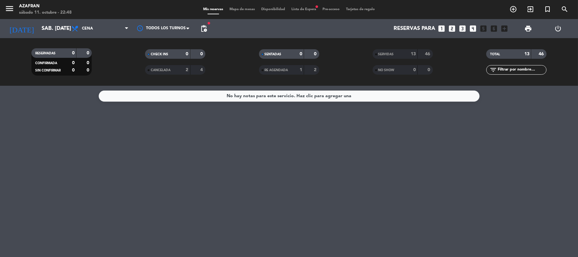
click at [390, 53] on span "SERVIDAS" at bounding box center [386, 54] width 16 height 3
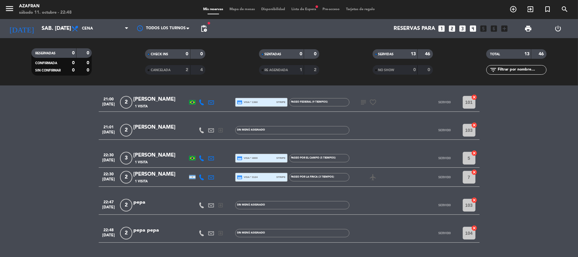
scroll to position [174, 0]
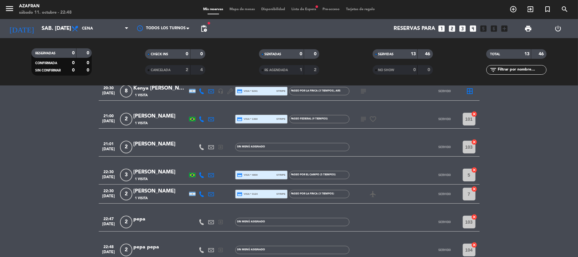
click at [124, 169] on span "3" at bounding box center [126, 174] width 12 height 13
click at [166, 170] on div "[PERSON_NAME]" at bounding box center [161, 172] width 54 height 8
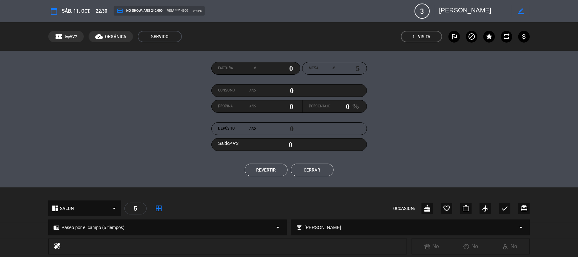
click at [273, 173] on button "REVERTIR" at bounding box center [266, 169] width 43 height 13
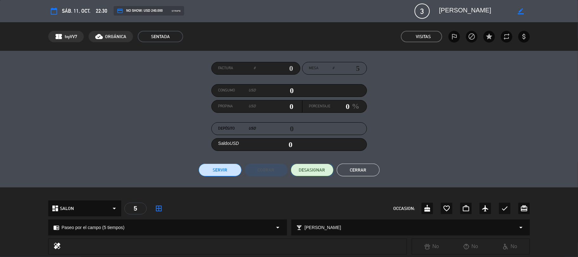
click at [306, 167] on span "DESASIGNAR" at bounding box center [312, 170] width 26 height 7
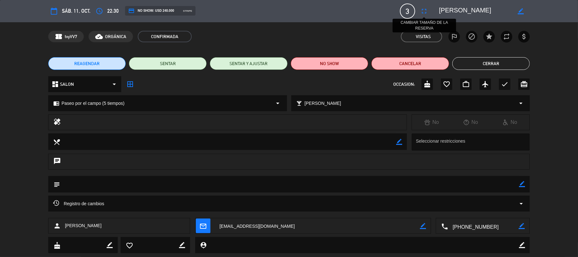
click at [425, 8] on icon "fullscreen" at bounding box center [424, 11] width 8 height 8
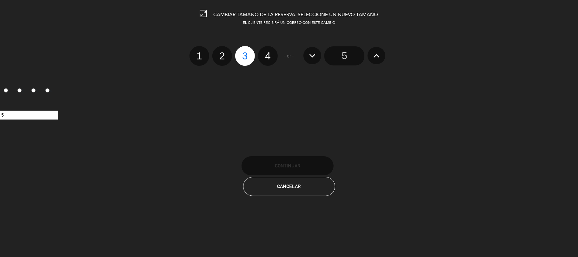
click at [349, 55] on input "5" at bounding box center [344, 55] width 40 height 19
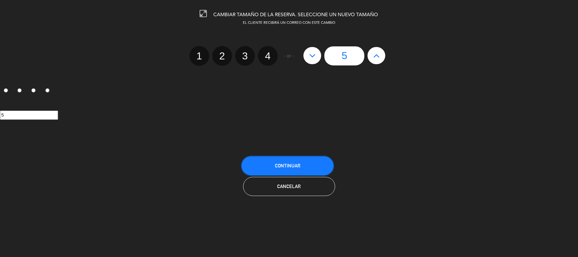
click at [289, 164] on span "Continuar" at bounding box center [287, 165] width 25 height 5
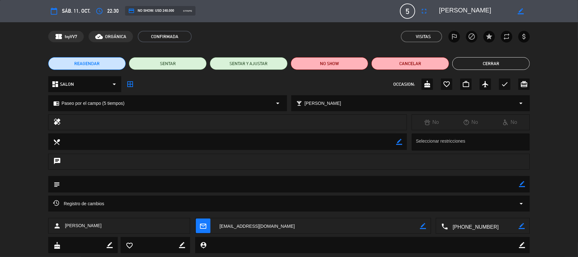
click at [502, 59] on button "Cerrar" at bounding box center [491, 63] width 78 height 13
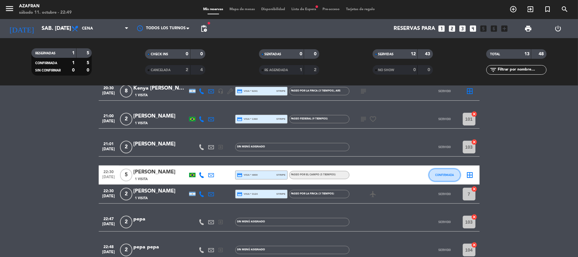
click at [448, 177] on button "CONFIRMADA" at bounding box center [444, 174] width 32 height 13
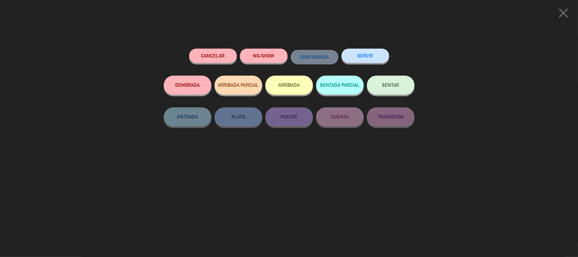
click at [359, 60] on button "SERVIR" at bounding box center [365, 56] width 48 height 14
